Goal: Task Accomplishment & Management: Manage account settings

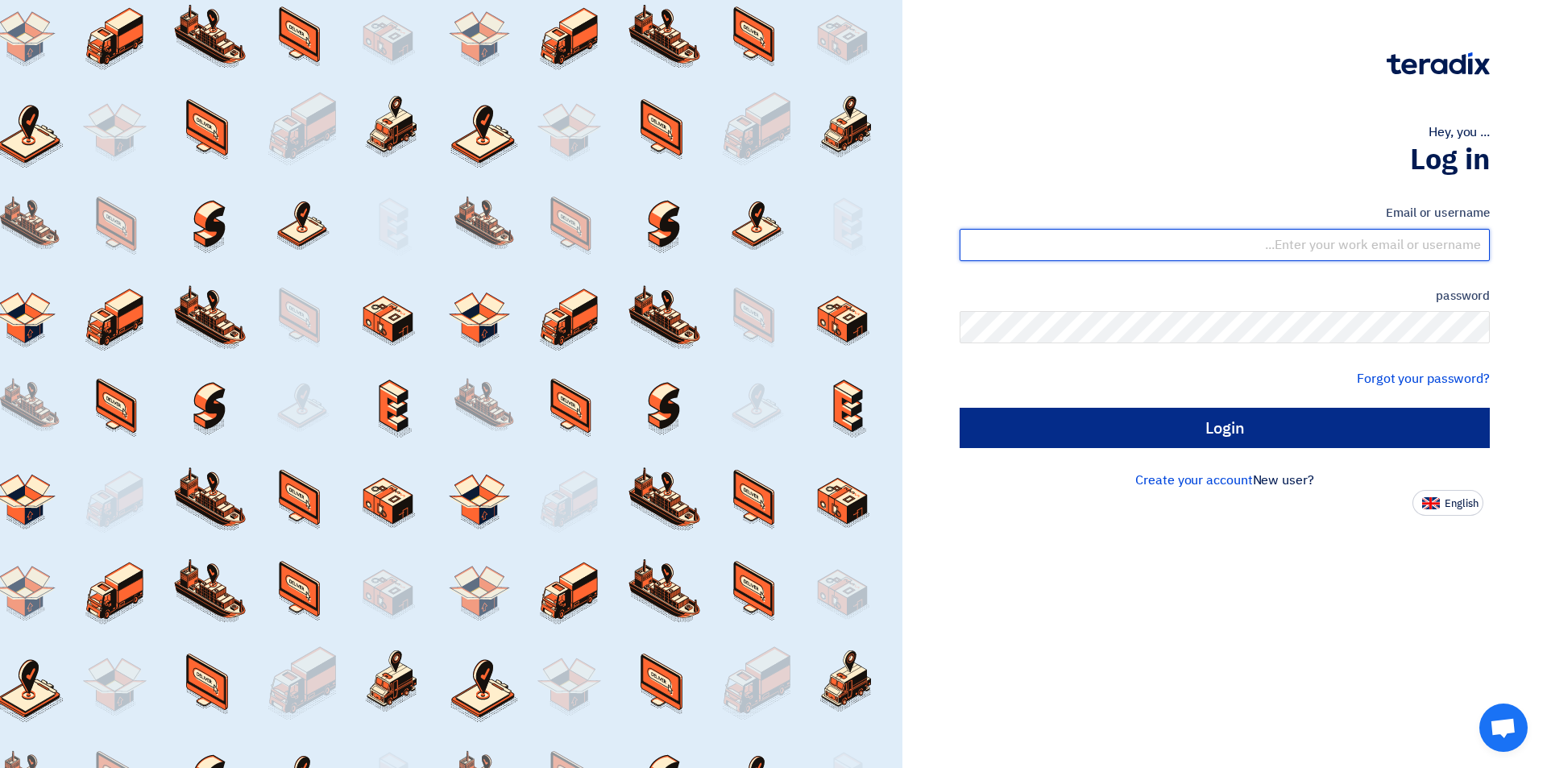
type input "sales@tareeqalkhair.com"
click at [1151, 432] on input "Login" at bounding box center [1225, 428] width 530 height 40
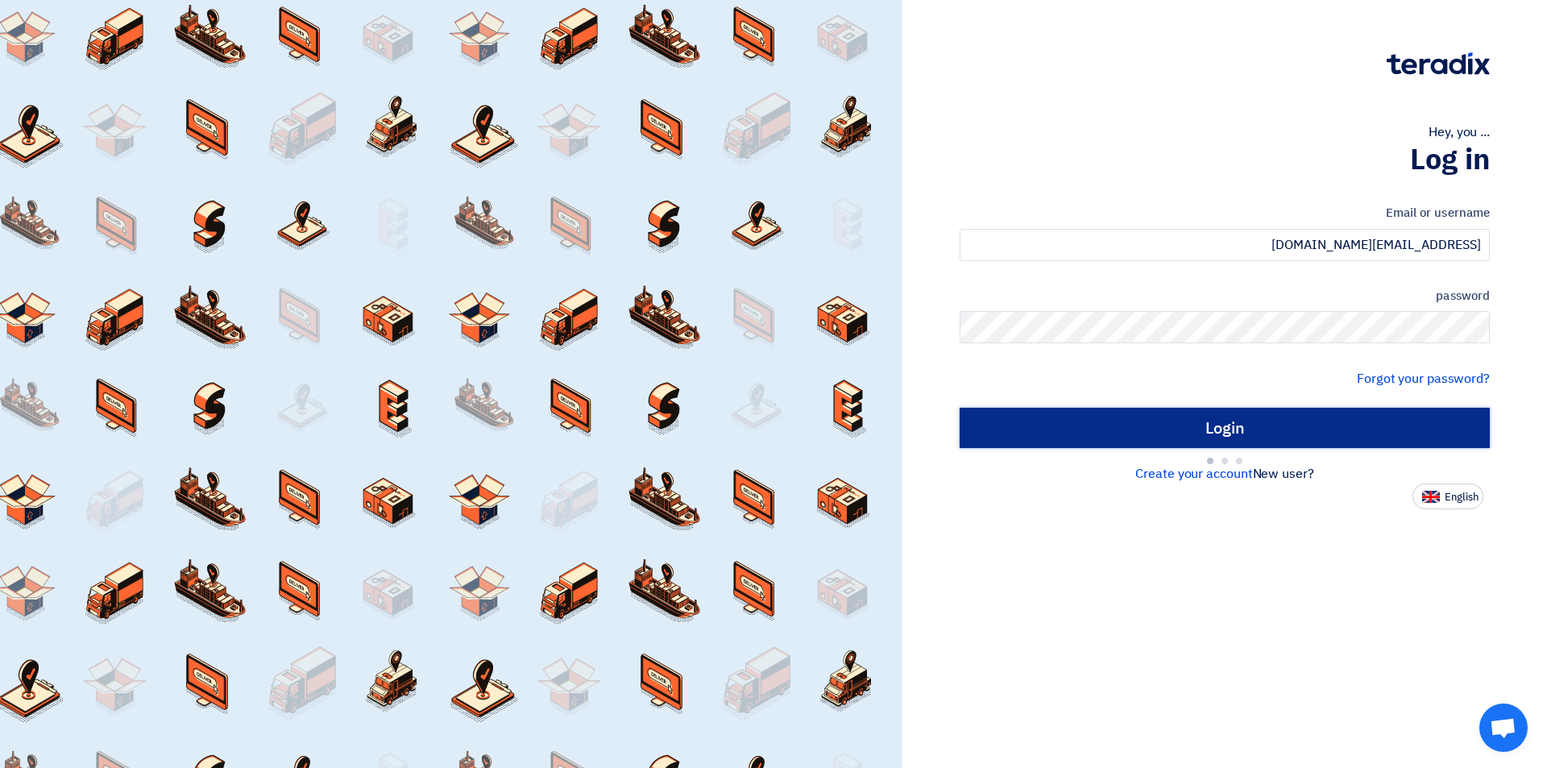
type input "Sign in"
